Goal: Check status: Check status

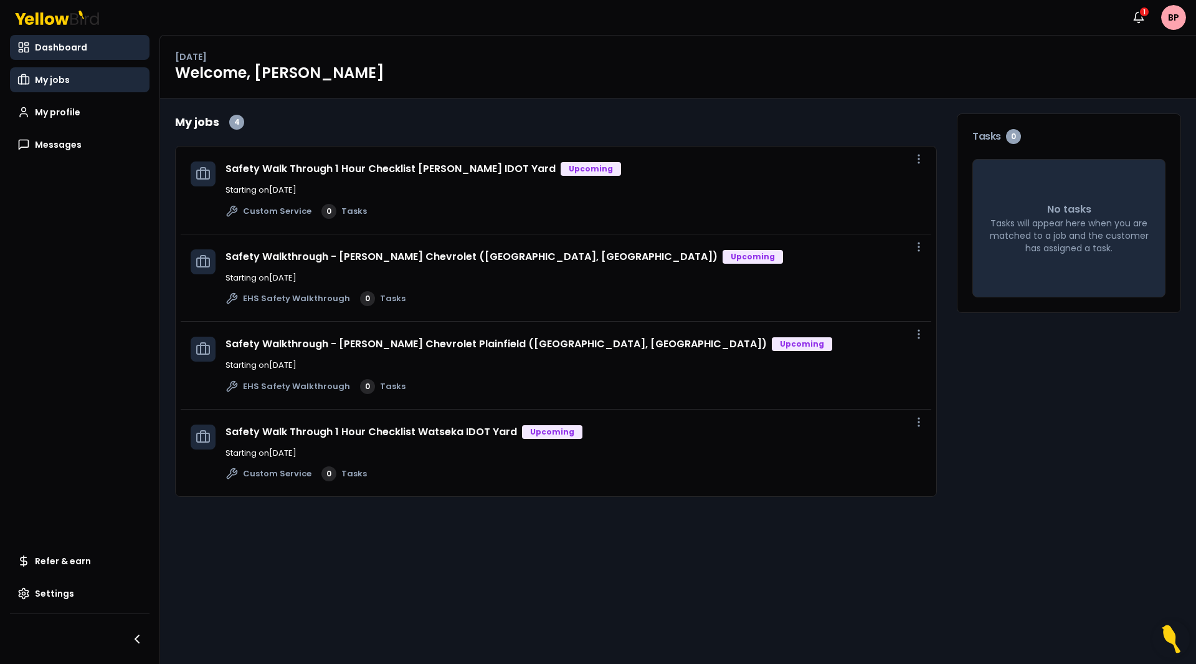
click at [73, 81] on link "My jobs" at bounding box center [80, 79] width 140 height 25
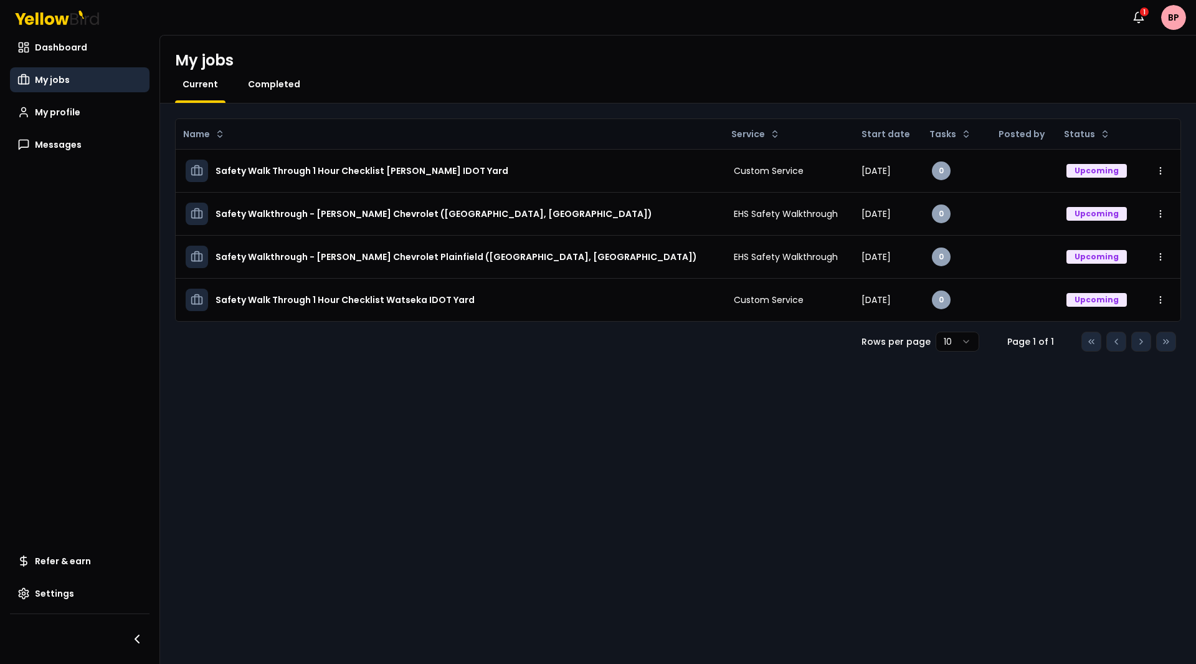
click at [296, 80] on span "Completed" at bounding box center [274, 84] width 52 height 12
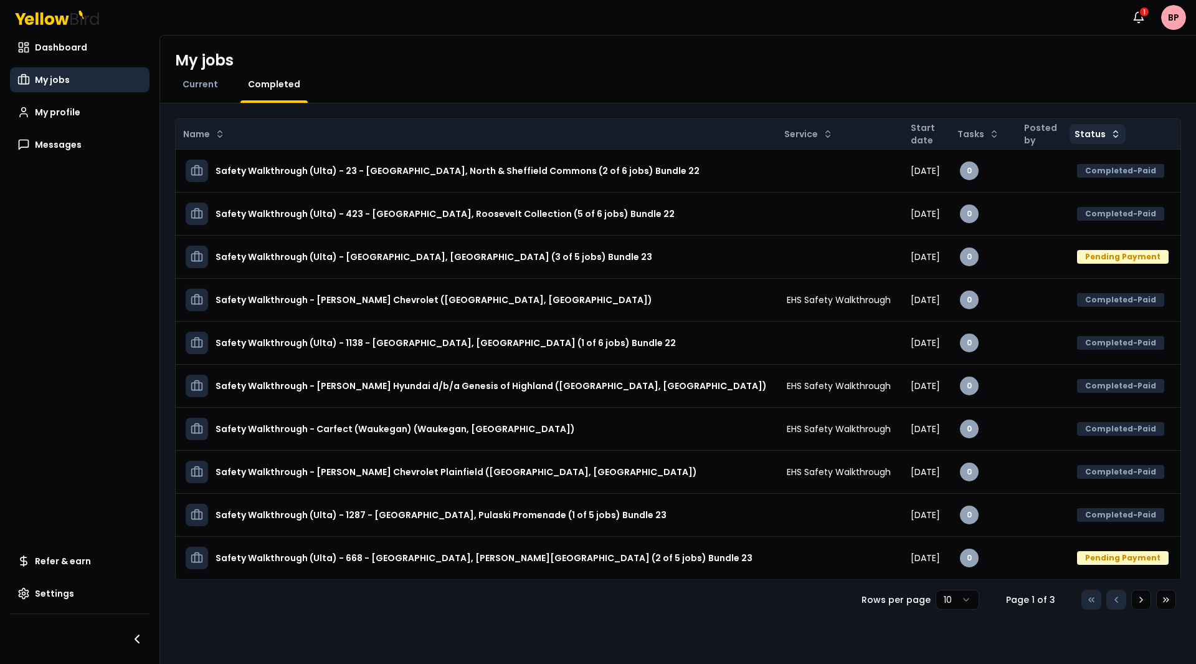
click at [1083, 138] on html "Notifications 1 BP Dashboard My jobs My profile Messages Refer & earn Settings …" at bounding box center [598, 332] width 1196 height 664
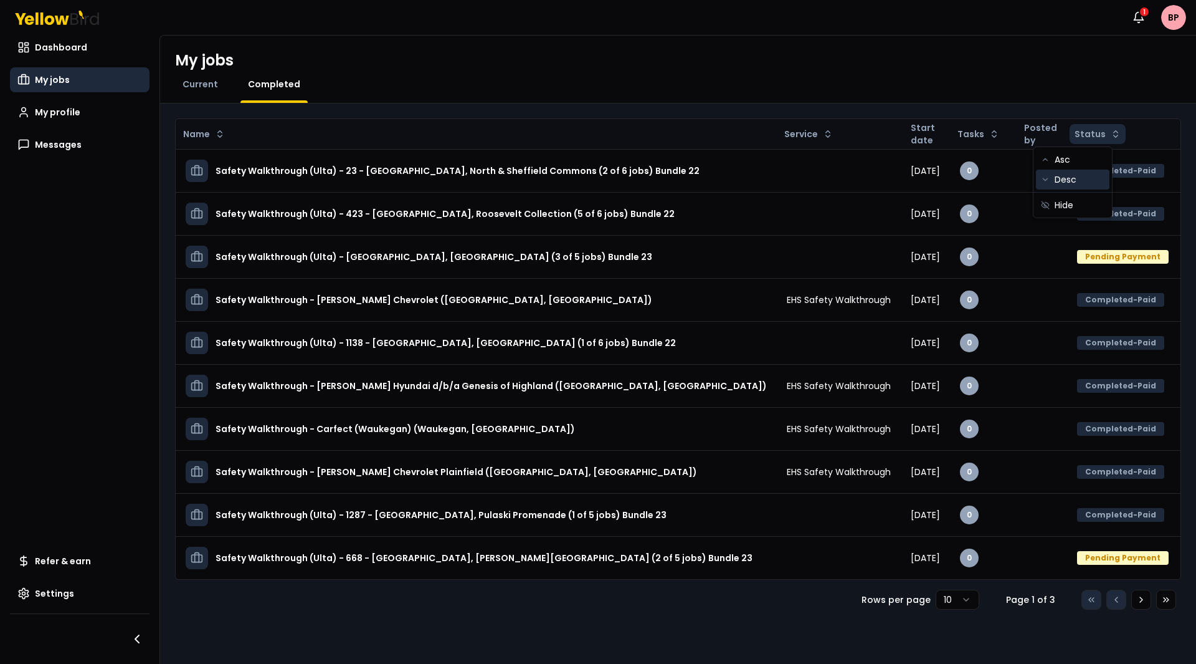
click at [1079, 181] on div "Desc" at bounding box center [1073, 179] width 74 height 20
